Goal: Task Accomplishment & Management: Use online tool/utility

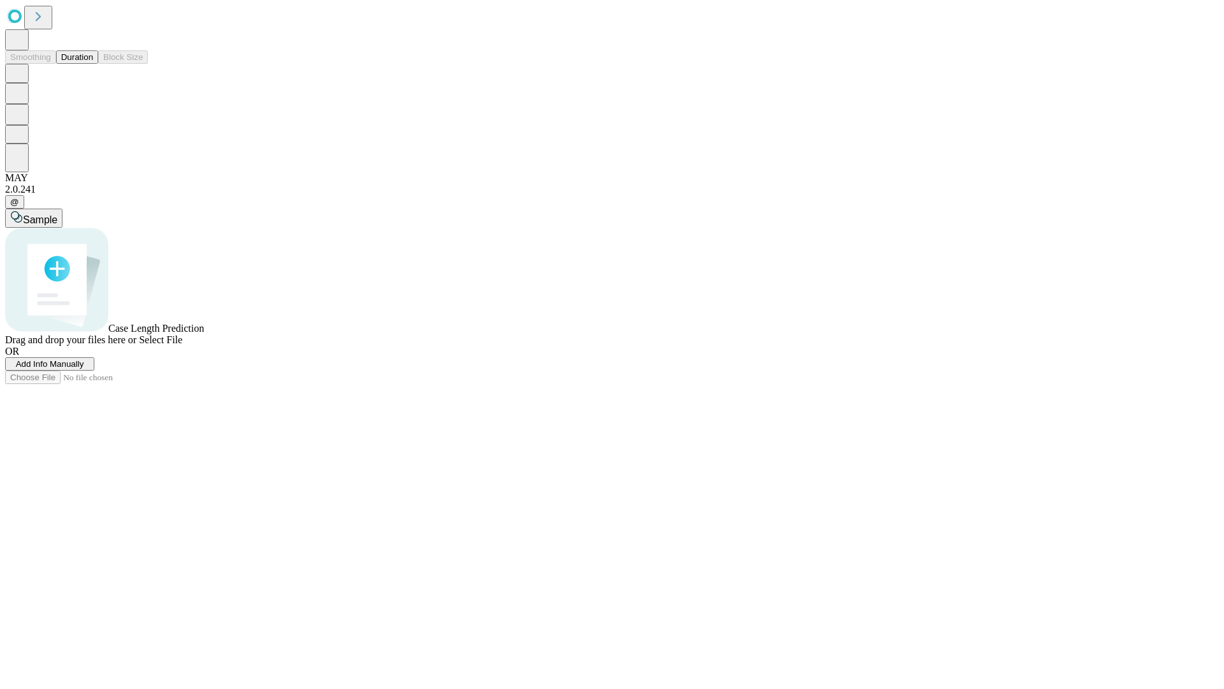
click at [93, 64] on button "Duration" at bounding box center [77, 56] width 42 height 13
click at [84, 369] on span "Add Info Manually" at bounding box center [50, 364] width 68 height 10
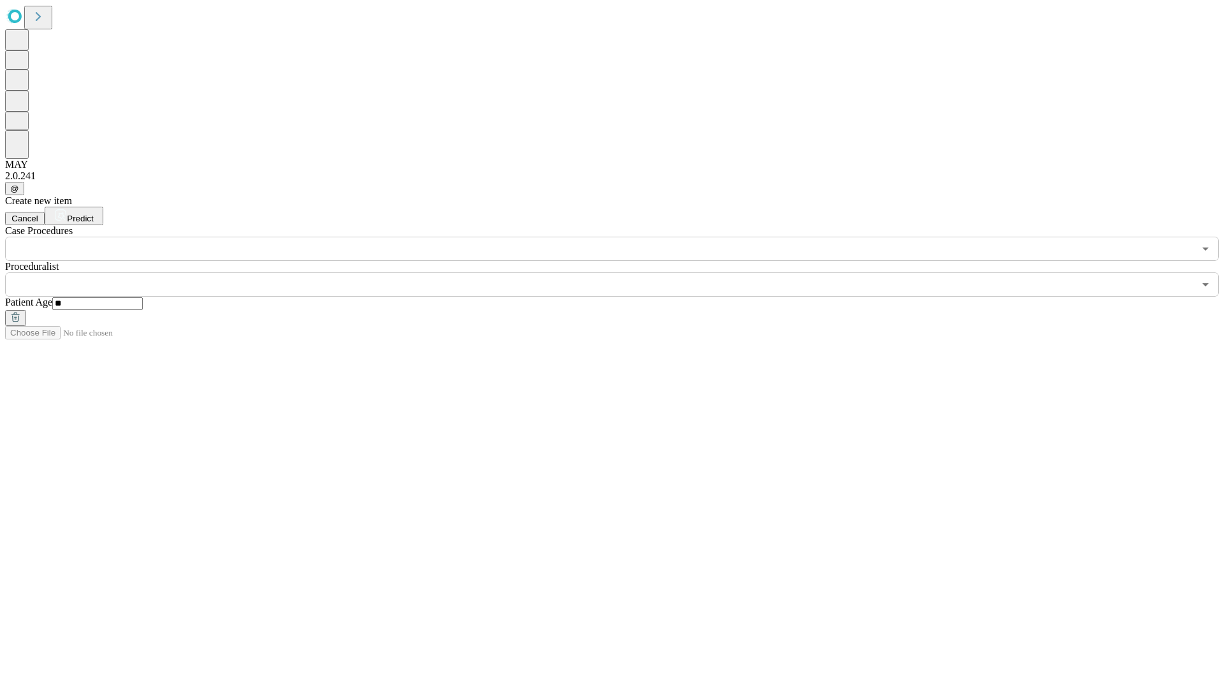
type input "**"
click at [621, 272] on input "text" at bounding box center [599, 284] width 1189 height 24
